Goal: Task Accomplishment & Management: Use online tool/utility

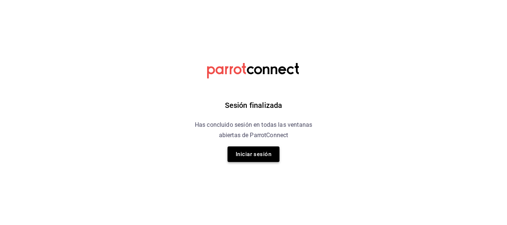
click at [266, 153] on button "Iniciar sesión" at bounding box center [254, 155] width 52 height 16
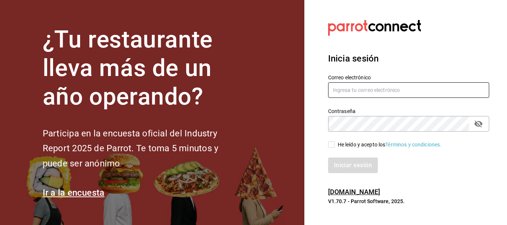
type input "[EMAIL_ADDRESS][DOMAIN_NAME]"
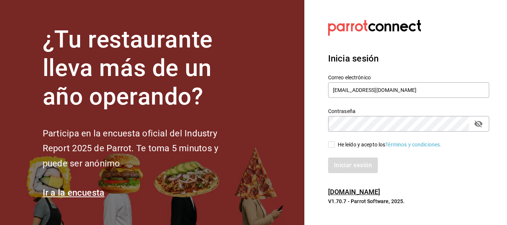
click at [336, 143] on span "He leído y acepto los Términos y condiciones." at bounding box center [388, 145] width 107 height 8
click at [335, 143] on input "He leído y acepto los Términos y condiciones." at bounding box center [331, 144] width 7 height 7
checkbox input "true"
click at [340, 161] on button "Iniciar sesión" at bounding box center [353, 166] width 50 height 16
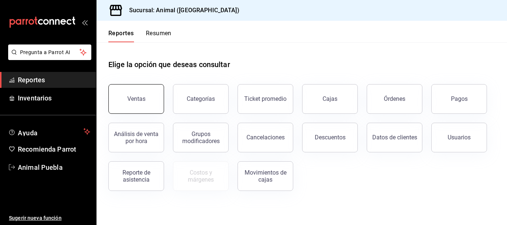
click at [152, 108] on button "Ventas" at bounding box center [136, 99] width 56 height 30
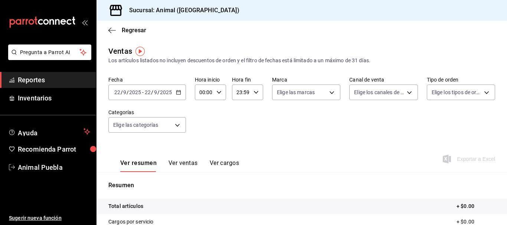
click at [177, 93] on icon "button" at bounding box center [178, 92] width 5 height 5
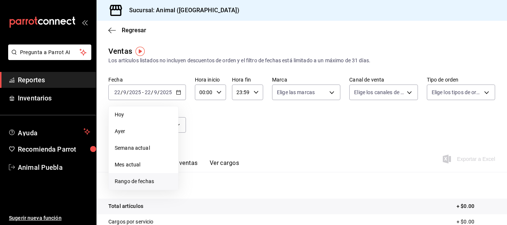
click at [121, 185] on span "Rango de fechas" at bounding box center [144, 182] width 58 height 8
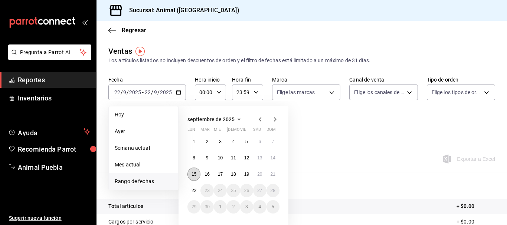
click at [191, 172] on button "15" at bounding box center [194, 174] width 13 height 13
click at [192, 188] on button "22" at bounding box center [194, 190] width 13 height 13
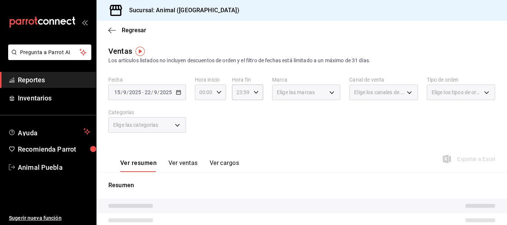
click at [217, 94] on icon "button" at bounding box center [218, 92] width 5 height 5
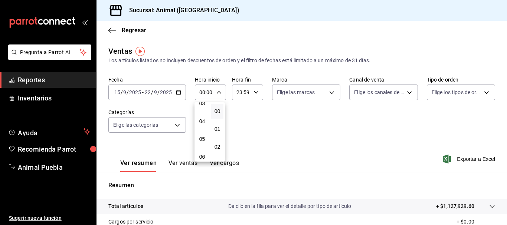
scroll to position [62, 0]
click at [203, 137] on span "05" at bounding box center [201, 139] width 3 height 6
type input "05:00"
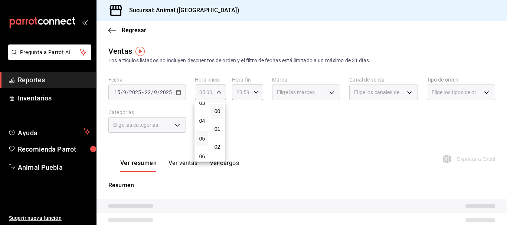
click at [252, 91] on div at bounding box center [253, 112] width 507 height 225
click at [254, 91] on \(Stroke\) "button" at bounding box center [256, 92] width 4 height 3
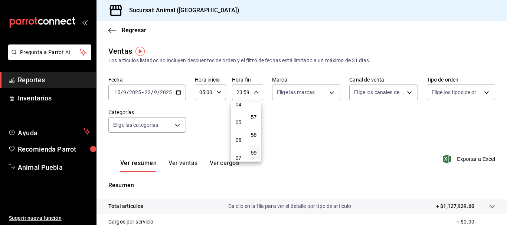
scroll to position [78, 0]
click at [237, 121] on span "05" at bounding box center [238, 123] width 3 height 6
click at [255, 112] on span "00" at bounding box center [253, 111] width 3 height 6
type input "05:00"
click at [303, 113] on div at bounding box center [253, 112] width 507 height 225
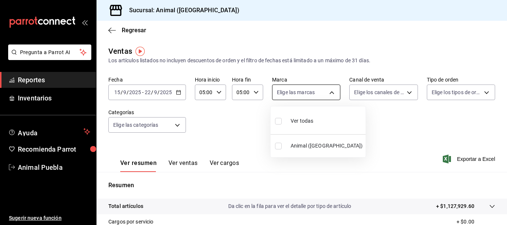
click at [331, 92] on body "Pregunta a Parrot AI Reportes Inventarios Ayuda Recomienda Parrot Animal Puebla…" at bounding box center [253, 112] width 507 height 225
click at [287, 131] on li "Ver todas" at bounding box center [318, 121] width 95 height 22
type input "96838179-8fbb-4073-aae3-1789726318c8"
checkbox input "true"
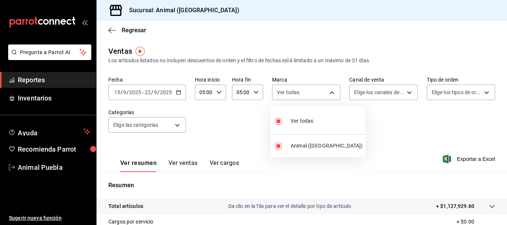
click at [397, 94] on div at bounding box center [253, 112] width 507 height 225
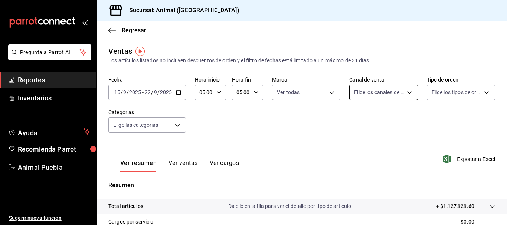
click at [395, 93] on body "Pregunta a Parrot AI Reportes Inventarios Ayuda Recomienda Parrot Animal Puebla…" at bounding box center [253, 112] width 507 height 225
click at [348, 129] on li "Ver todos" at bounding box center [380, 121] width 66 height 22
type input "PARROT,UBER_EATS,RAPPI,DIDI_FOOD,ONLINE"
checkbox input "true"
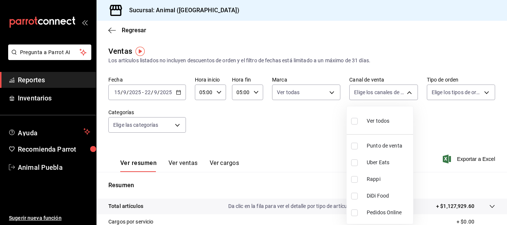
checkbox input "true"
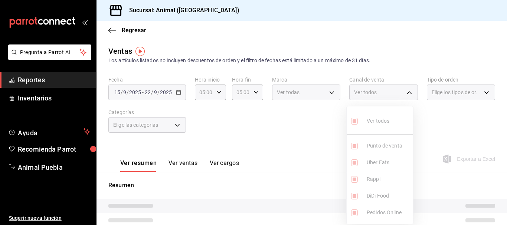
click at [464, 91] on div at bounding box center [253, 112] width 507 height 225
click at [464, 91] on span "Elige los tipos de orden" at bounding box center [457, 92] width 50 height 7
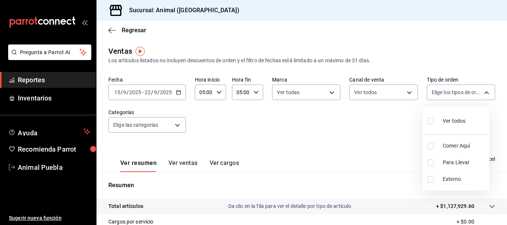
click at [464, 91] on body "Pregunta a Parrot AI Reportes Inventarios Ayuda Recomienda Parrot Animal Puebla…" at bounding box center [253, 112] width 507 height 225
click at [428, 120] on input "checkbox" at bounding box center [430, 121] width 7 height 7
checkbox input "true"
type input "89cc3392-1a89-49ed-91c4-e66ea58282e1,025cf6ae-25b7-4698-bb98-3d77af74a196,EXTER…"
checkbox input "true"
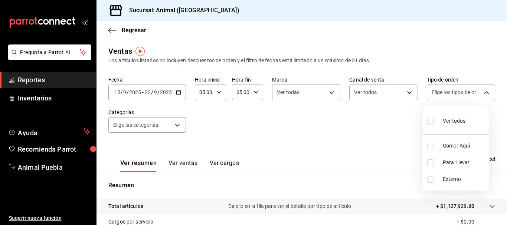
checkbox input "true"
click at [178, 127] on div at bounding box center [253, 112] width 507 height 225
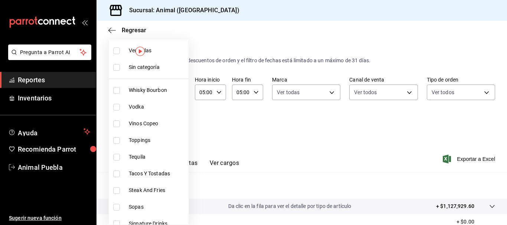
click at [178, 127] on body "Pregunta a Parrot AI Reportes Inventarios Ayuda Recomienda Parrot Animal Puebla…" at bounding box center [253, 112] width 507 height 225
click at [157, 55] on li "Ver todas" at bounding box center [149, 50] width 80 height 17
type input "696422f3-042f-4992-a796-20cec1d2addd,ab2f2cdd-2d2d-455a-bd59-969ed93fbee5,5744a…"
checkbox input "true"
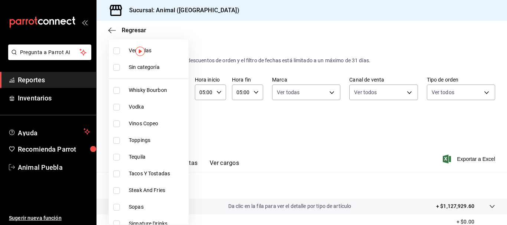
checkbox input "true"
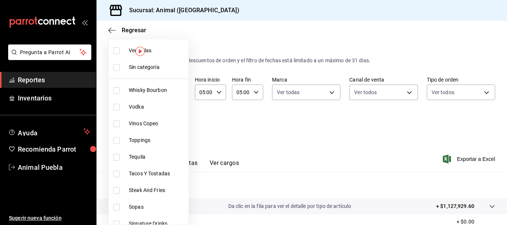
checkbox input "true"
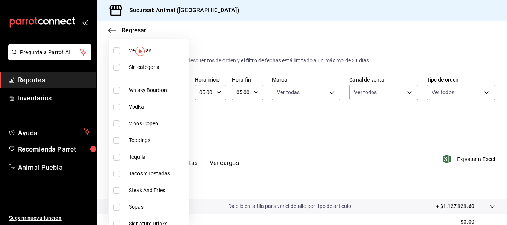
checkbox input "true"
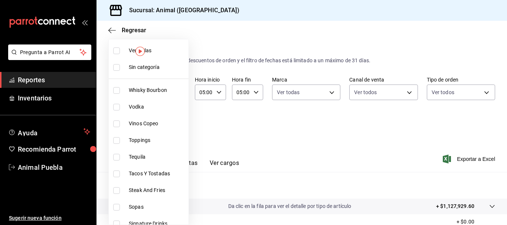
checkbox input "true"
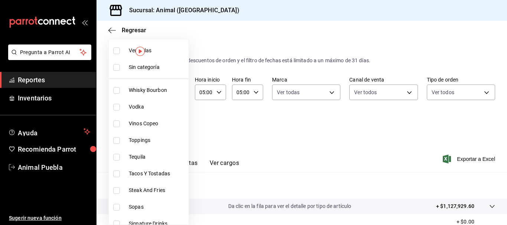
checkbox input "true"
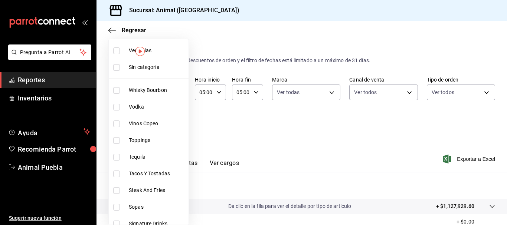
checkbox input "true"
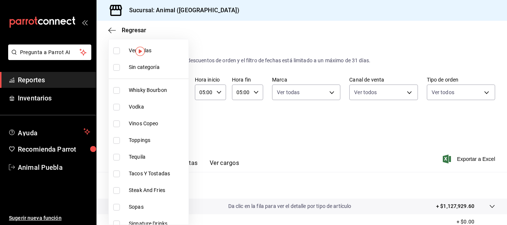
checkbox input "true"
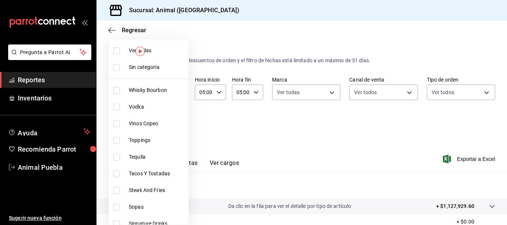
checkbox input "true"
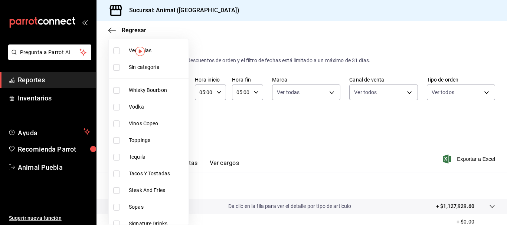
checkbox input "true"
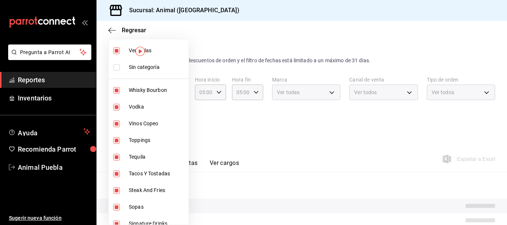
click at [226, 40] on div at bounding box center [253, 112] width 507 height 225
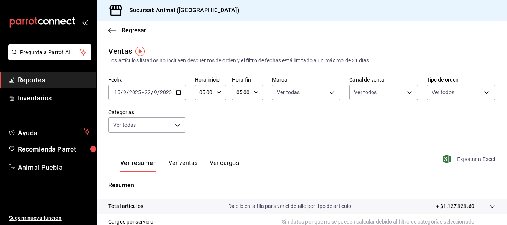
click at [476, 158] on span "Exportar a Excel" at bounding box center [469, 159] width 51 height 9
